Goal: Information Seeking & Learning: Learn about a topic

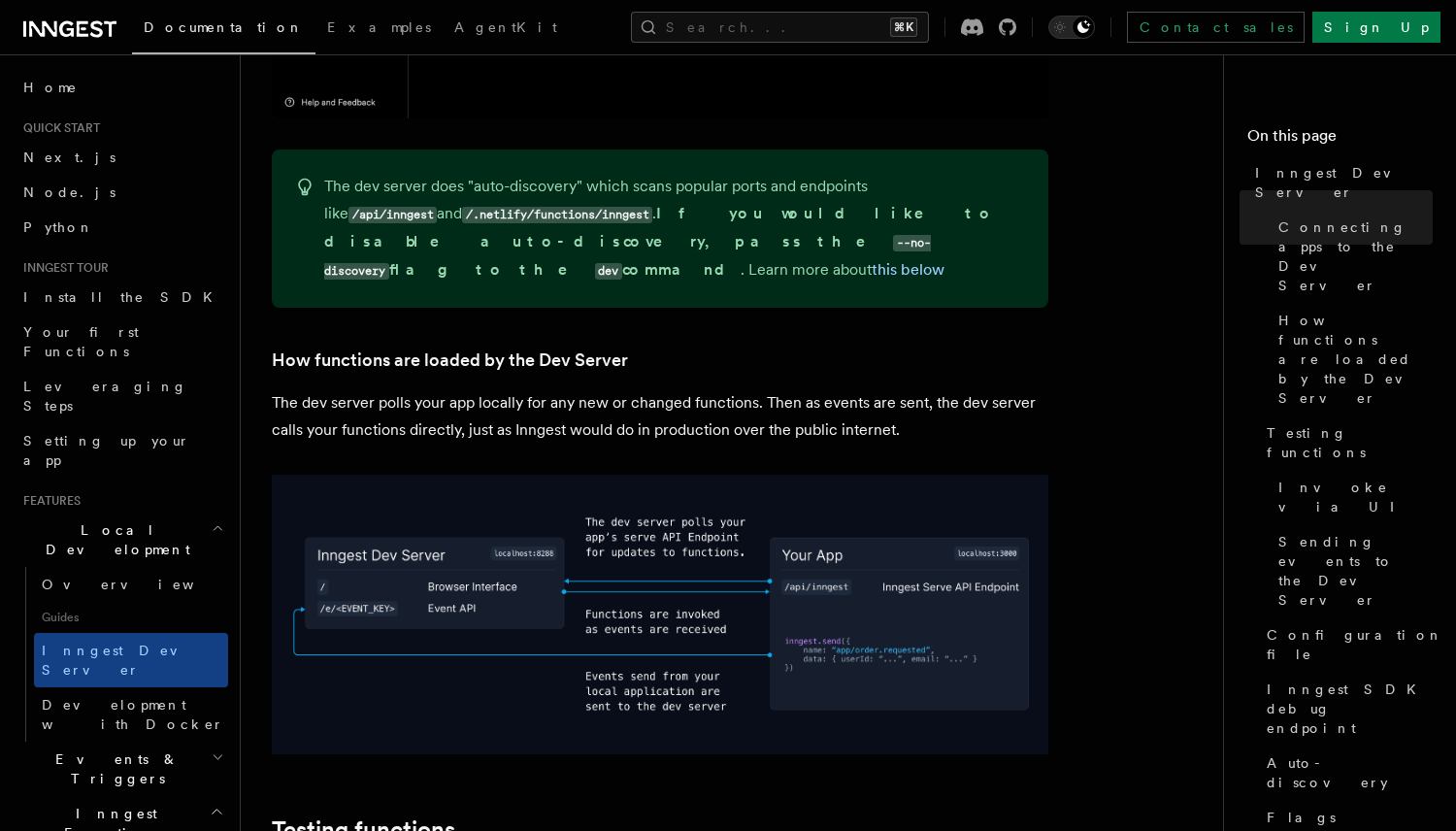
scroll to position [2418, 0]
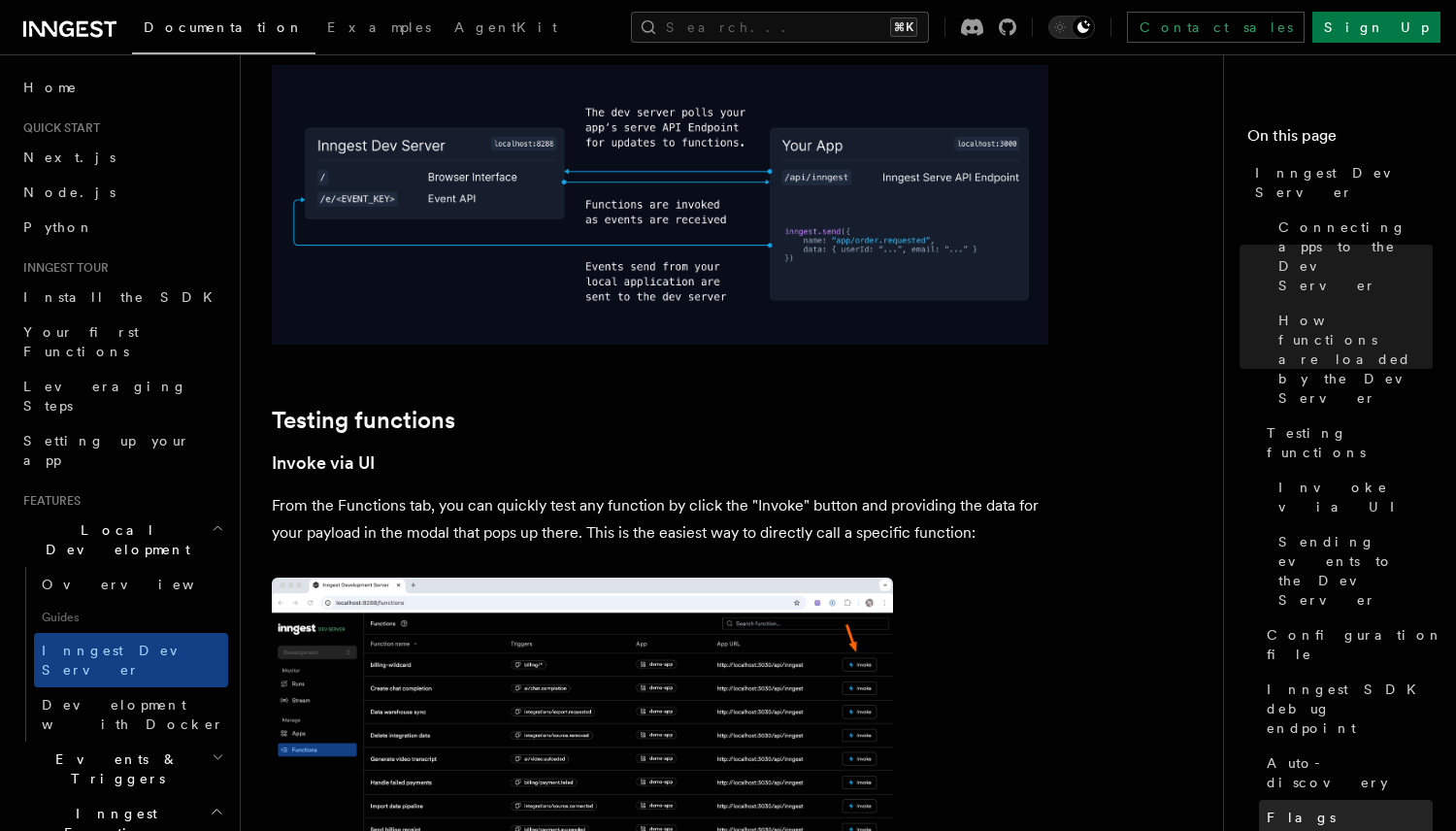
click at [1312, 800] on link "Flags" at bounding box center [1345, 817] width 174 height 35
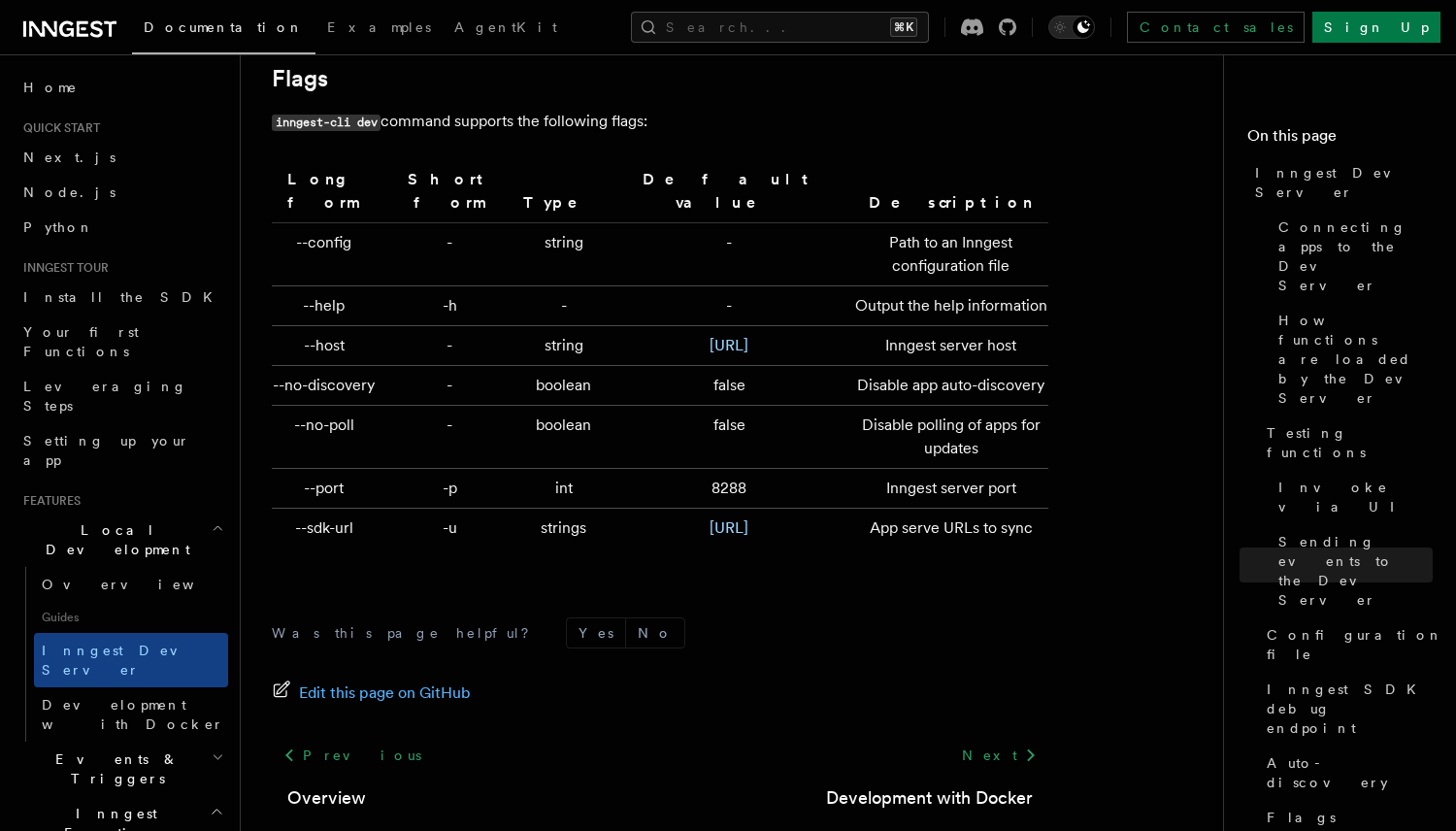
scroll to position [6462, 0]
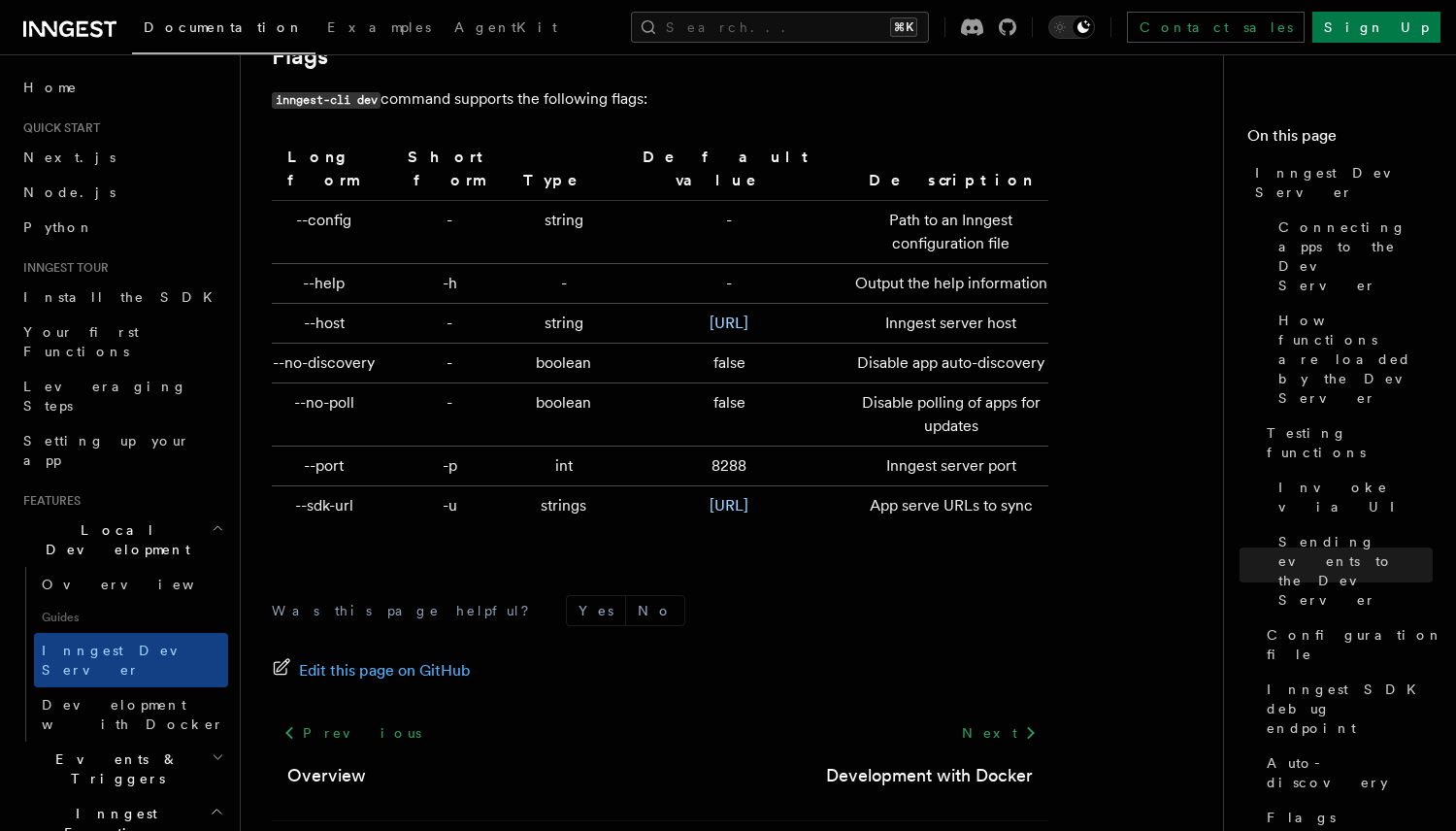
click at [401, 344] on td "-" at bounding box center [450, 363] width 131 height 40
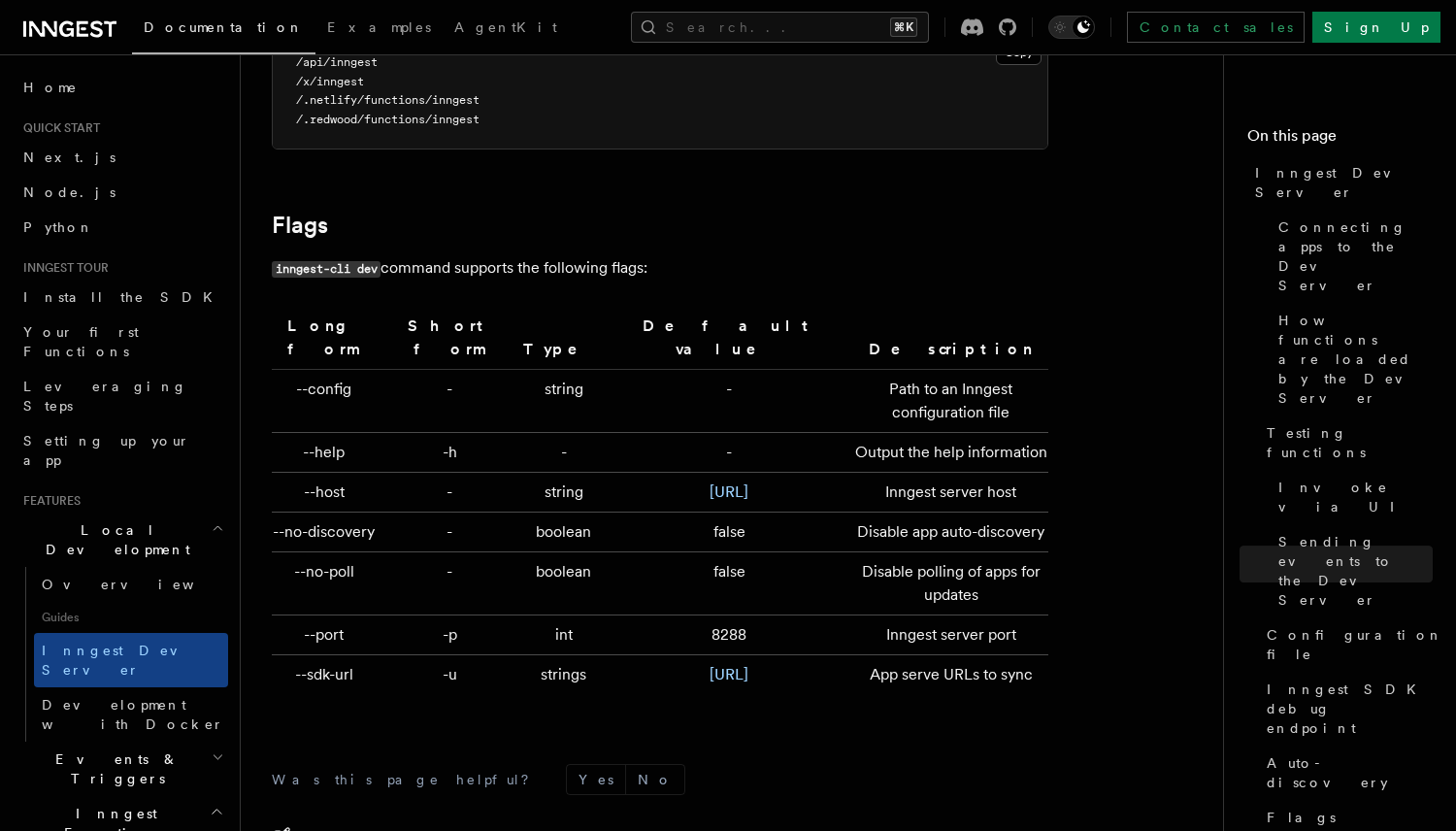
scroll to position [6263, 0]
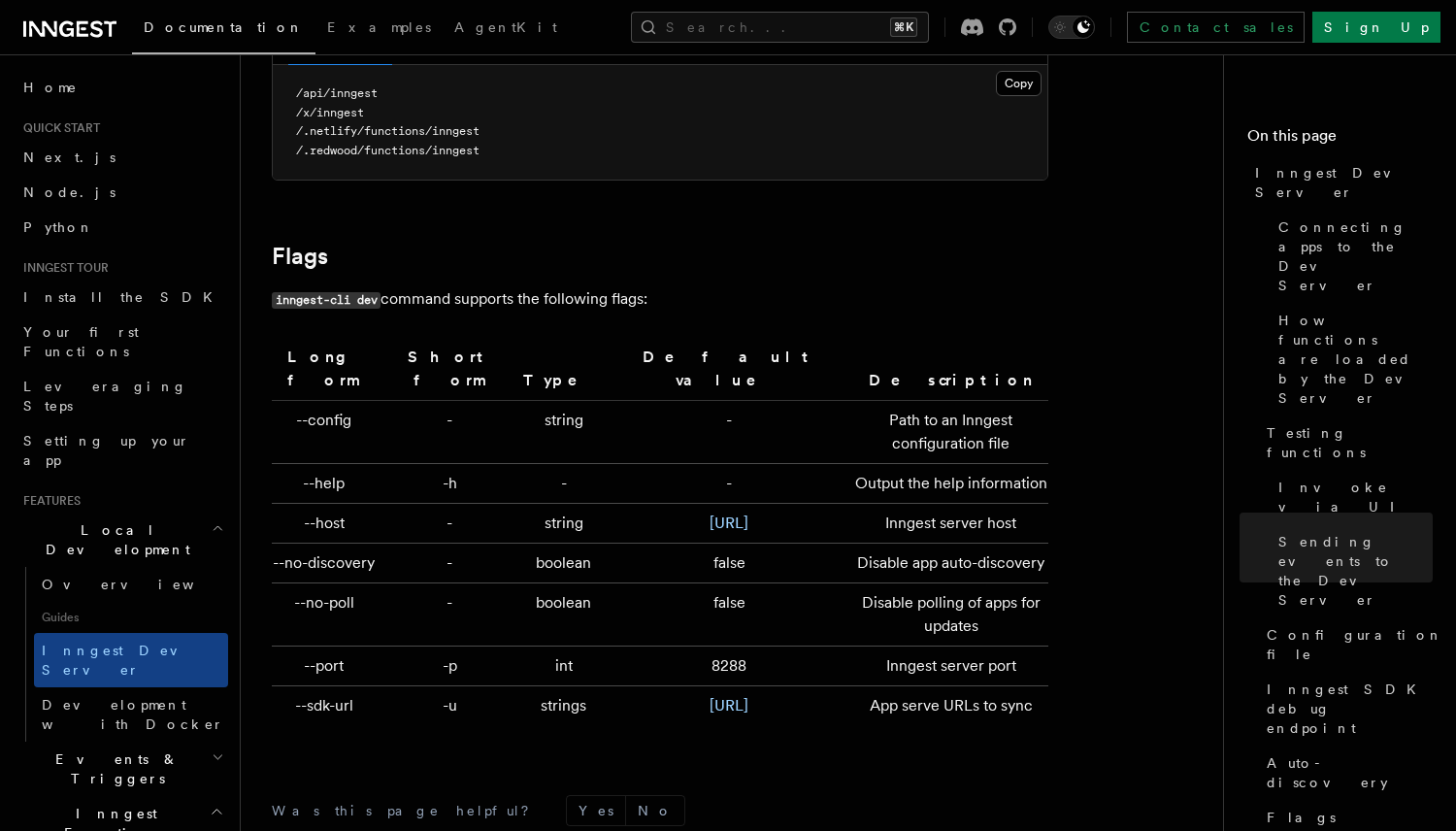
click at [728, 250] on h2 "Flags" at bounding box center [660, 255] width 776 height 27
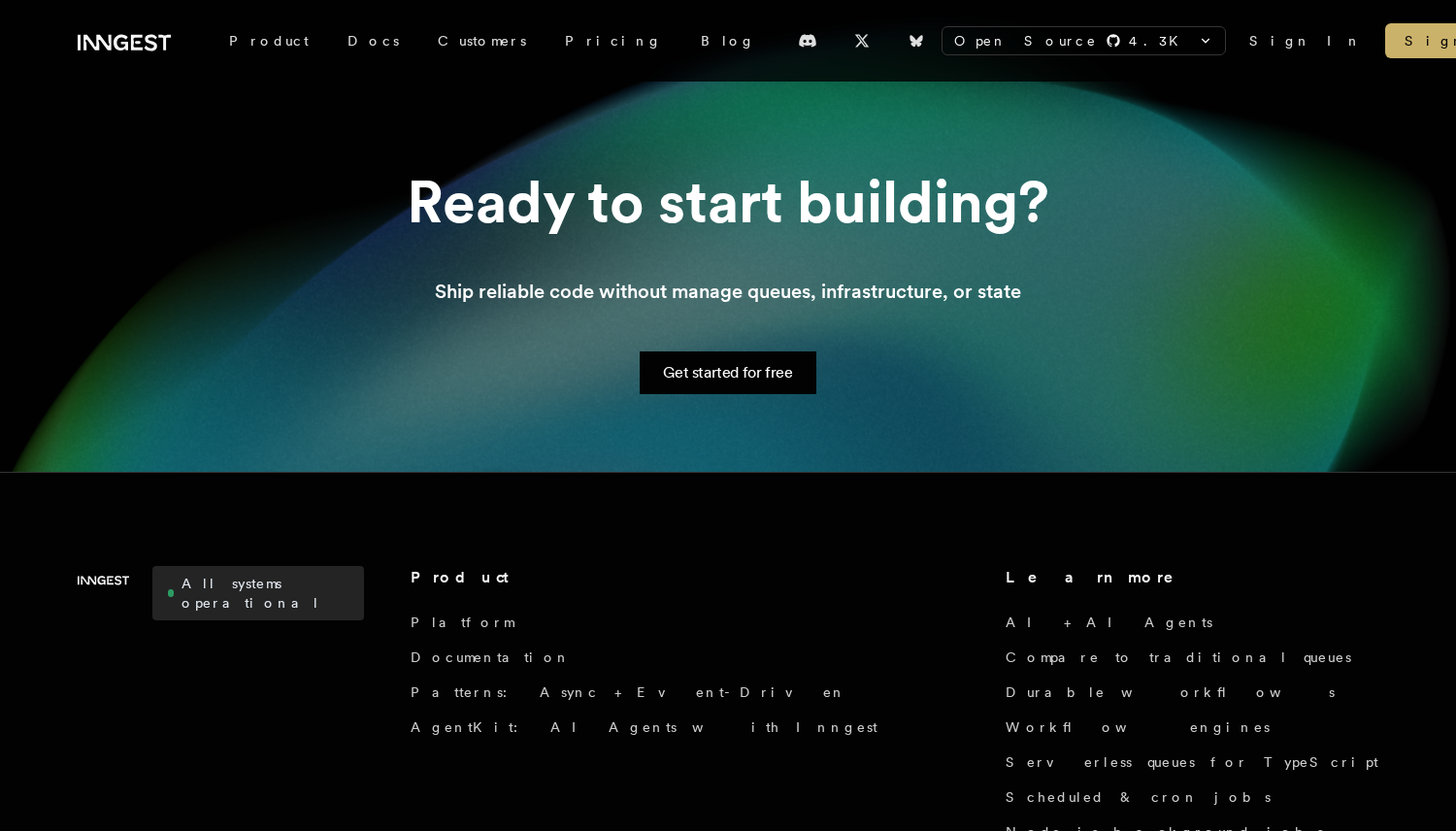
scroll to position [2871, 0]
